Goal: Check status: Check status

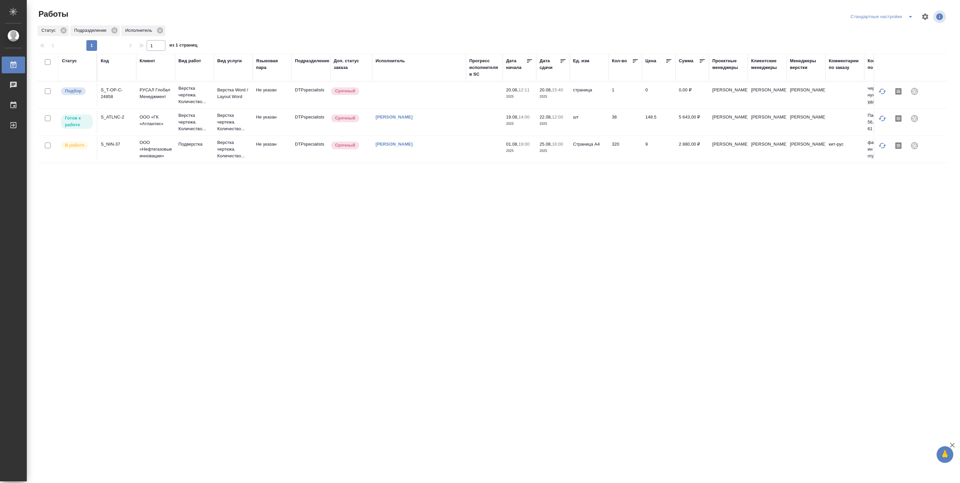
click at [476, 107] on td at bounding box center [484, 94] width 37 height 23
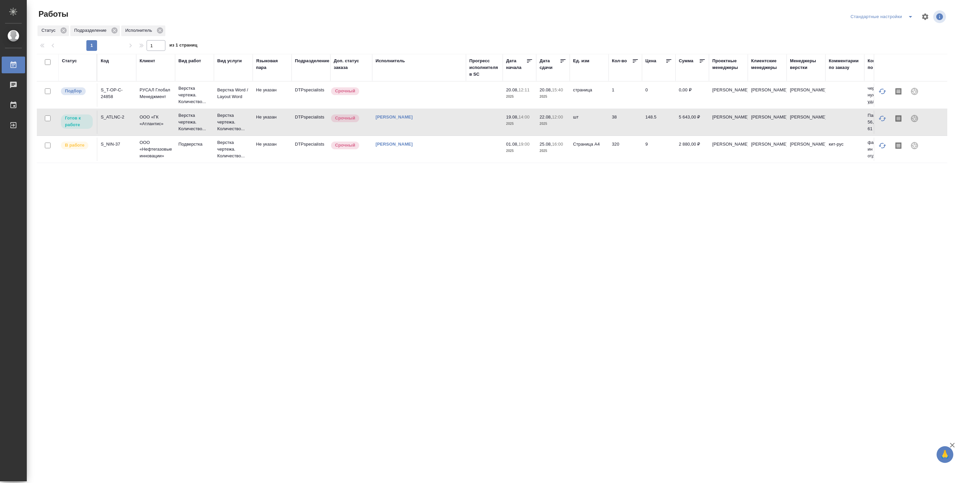
click at [476, 107] on td at bounding box center [484, 94] width 37 height 23
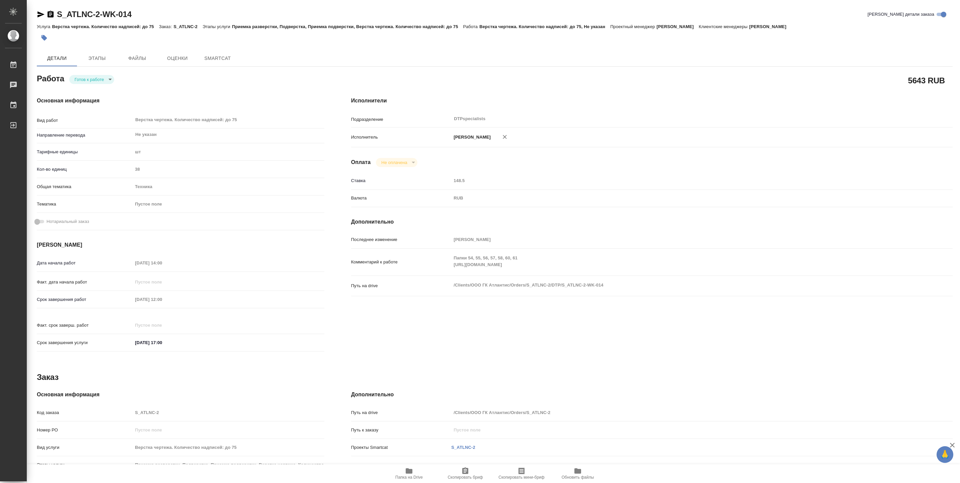
type textarea "x"
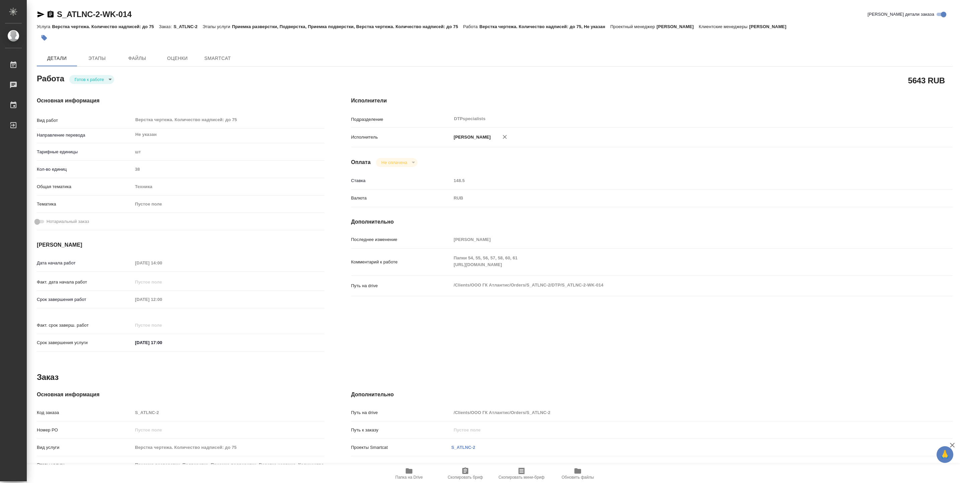
type textarea "x"
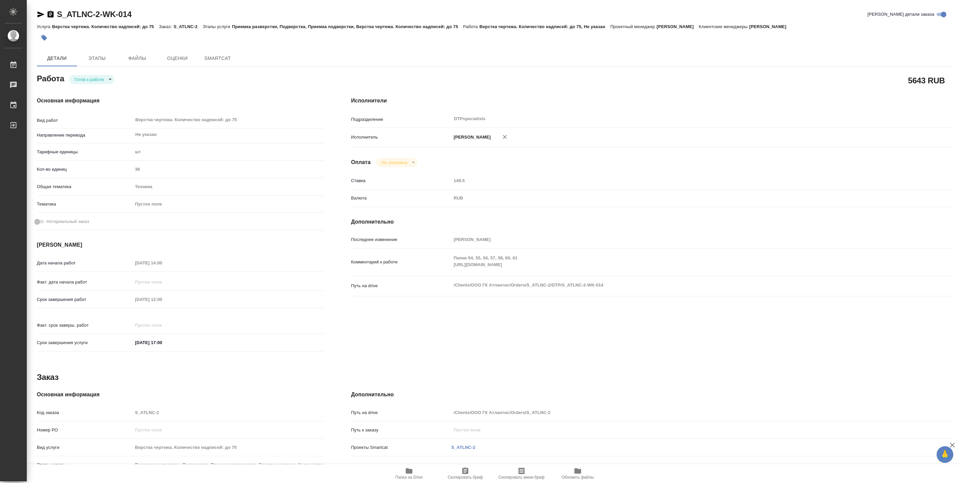
type textarea "x"
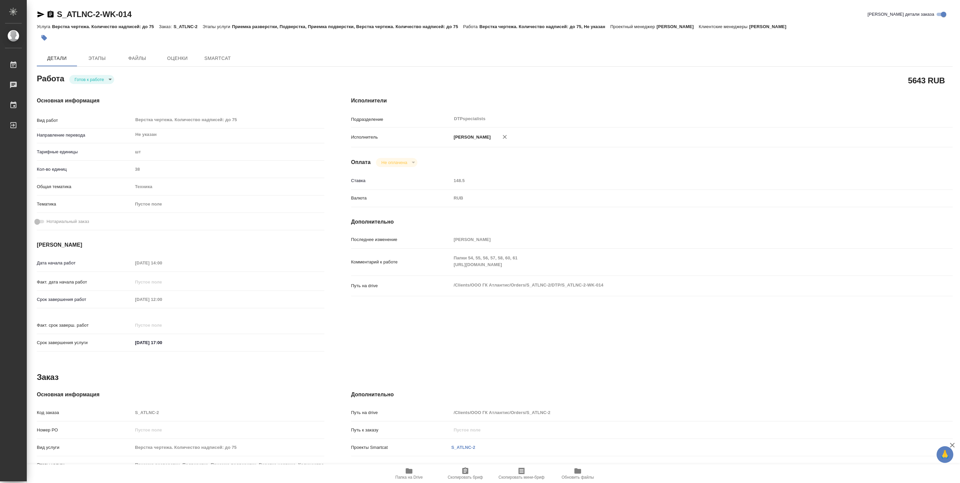
type textarea "x"
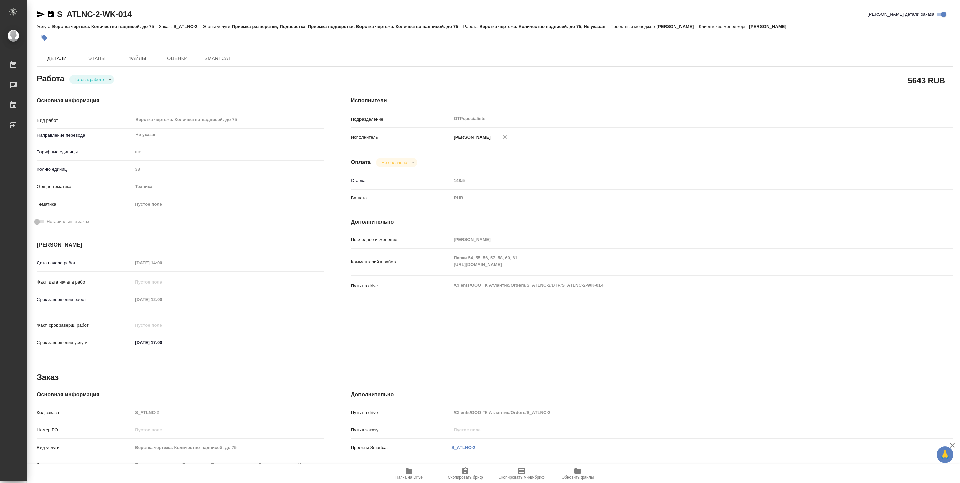
type textarea "x"
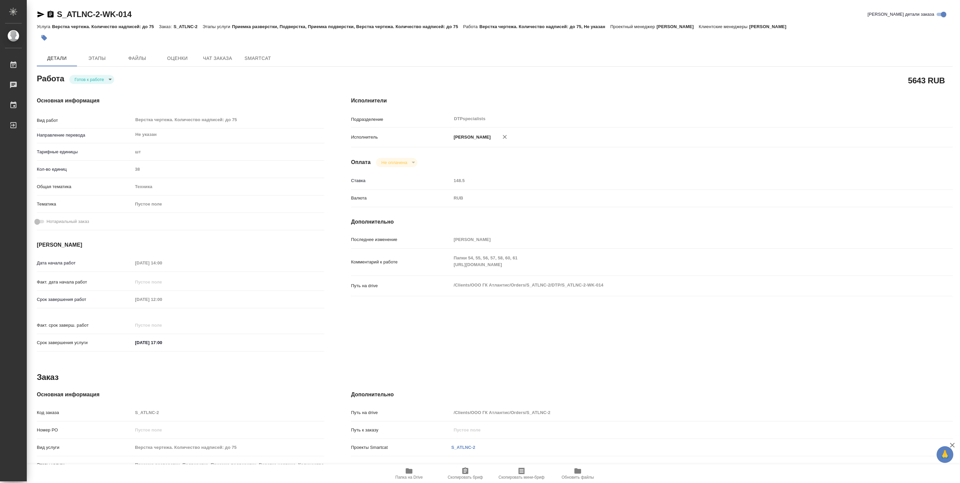
type textarea "x"
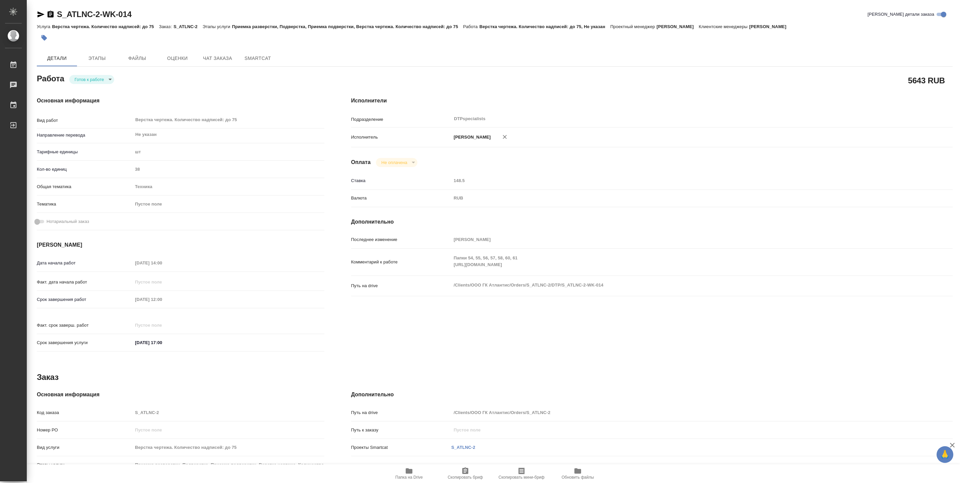
type textarea "x"
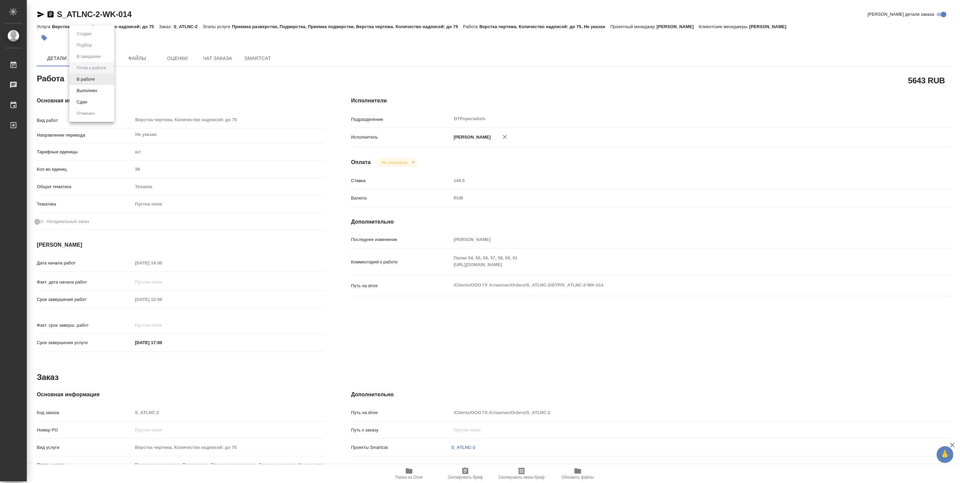
click at [103, 81] on body "🙏 .cls-1 fill:#fff; AWATERA Vasiutchenko Aleksandr Работы 0 Чаты График Выйти S…" at bounding box center [480, 241] width 960 height 483
click at [86, 80] on button "В работе" at bounding box center [86, 79] width 22 height 7
type textarea "x"
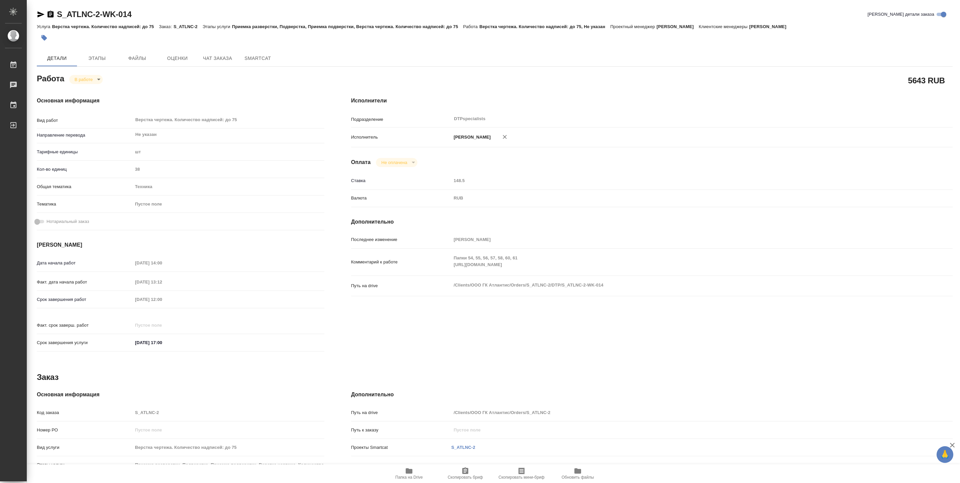
type textarea "x"
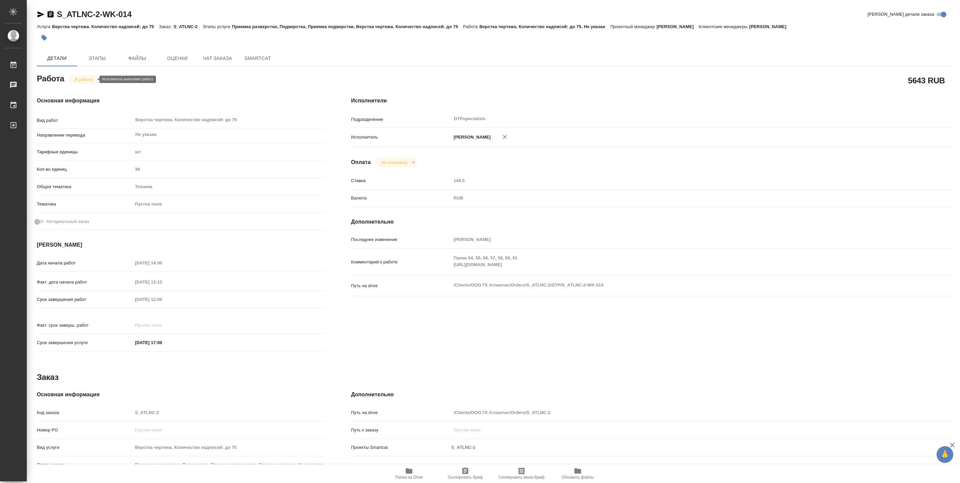
type textarea "x"
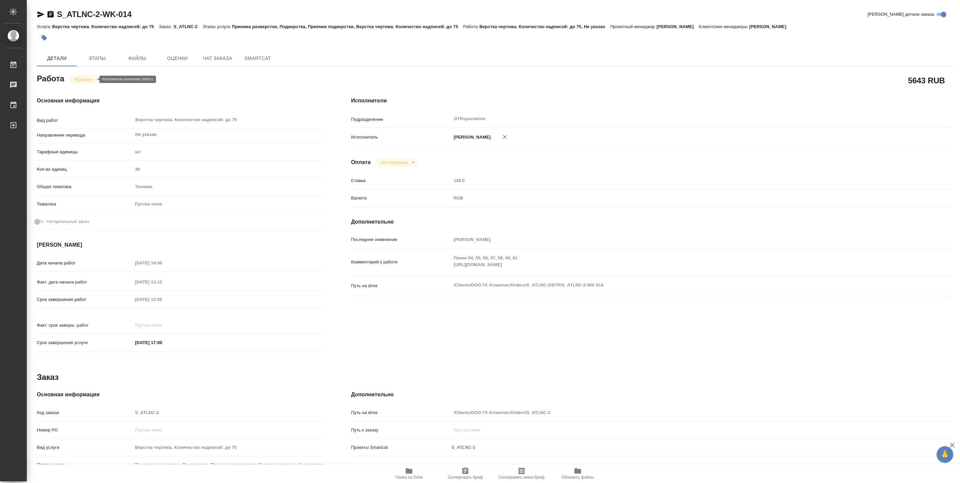
type textarea "x"
